Goal: Information Seeking & Learning: Learn about a topic

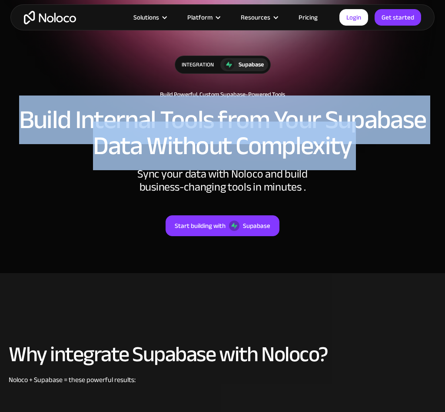
click at [190, 109] on h2 "Build Internal Tools from Your Supabase Data Without Complexity" at bounding box center [222, 133] width 427 height 52
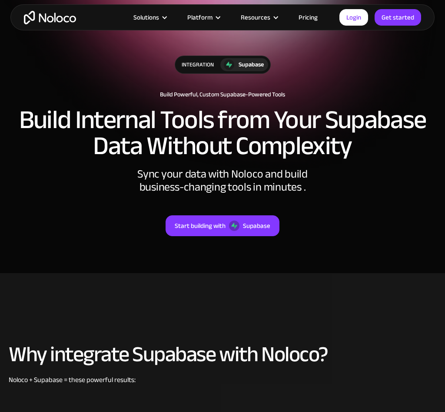
click at [190, 109] on h2 "Build Internal Tools from Your Supabase Data Without Complexity" at bounding box center [222, 133] width 427 height 52
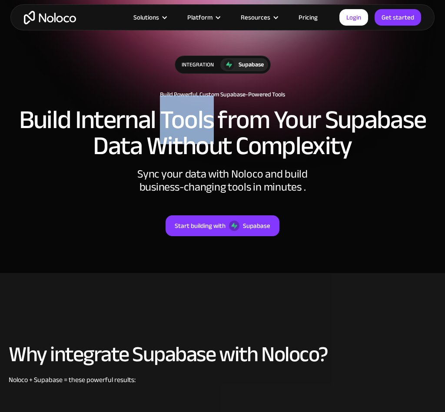
click at [190, 109] on h2 "Build Internal Tools from Your Supabase Data Without Complexity" at bounding box center [222, 133] width 427 height 52
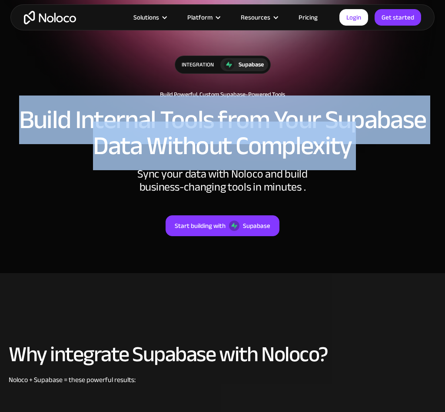
click at [190, 109] on h2 "Build Internal Tools from Your Supabase Data Without Complexity" at bounding box center [222, 133] width 427 height 52
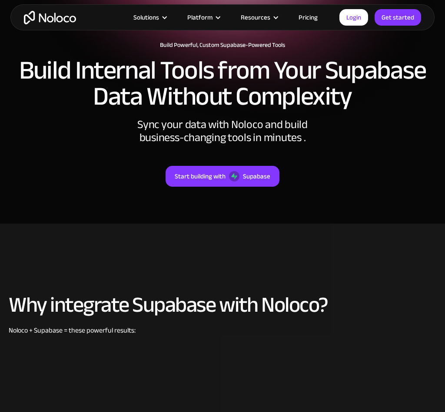
scroll to position [118, 0]
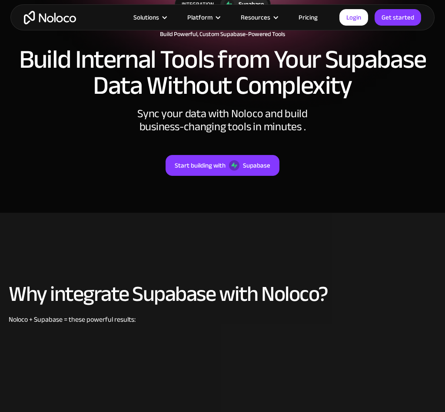
click at [192, 92] on h2 "Build Internal Tools from Your Supabase Data Without Complexity" at bounding box center [222, 72] width 427 height 52
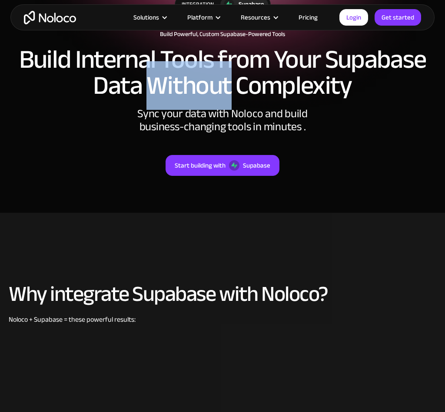
click at [192, 92] on h2 "Build Internal Tools from Your Supabase Data Without Complexity" at bounding box center [222, 72] width 427 height 52
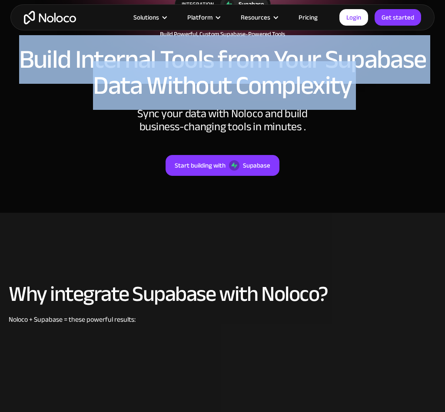
click at [192, 92] on h2 "Build Internal Tools from Your Supabase Data Without Complexity" at bounding box center [222, 72] width 427 height 52
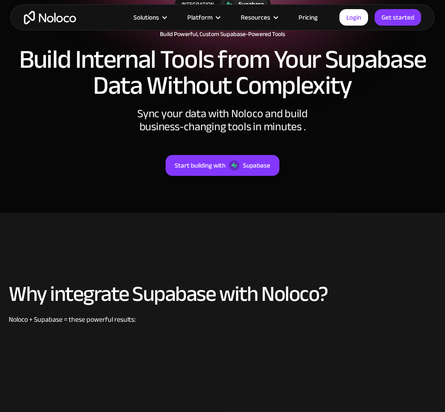
click at [192, 92] on h2 "Build Internal Tools from Your Supabase Data Without Complexity" at bounding box center [222, 72] width 427 height 52
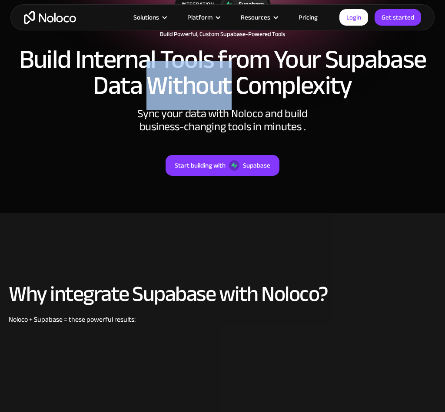
click at [192, 92] on h2 "Build Internal Tools from Your Supabase Data Without Complexity" at bounding box center [222, 72] width 427 height 52
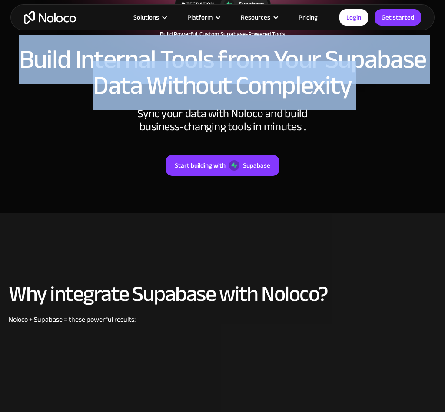
click at [192, 92] on h2 "Build Internal Tools from Your Supabase Data Without Complexity" at bounding box center [222, 72] width 427 height 52
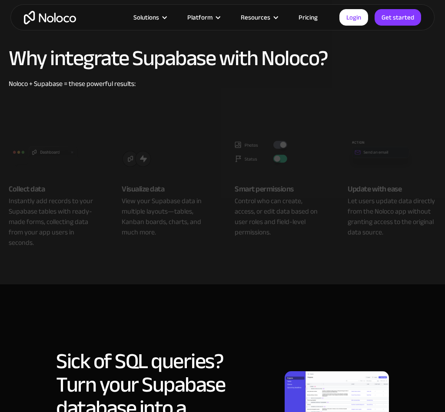
scroll to position [365, 0]
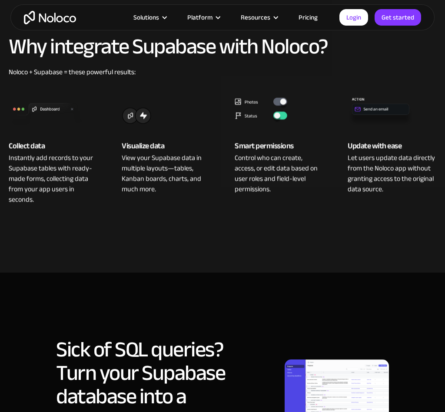
click at [192, 92] on div "Collect data Instantly add records to your Supabase tables with ready-made form…" at bounding box center [222, 140] width 445 height 126
